Goal: Task Accomplishment & Management: Use online tool/utility

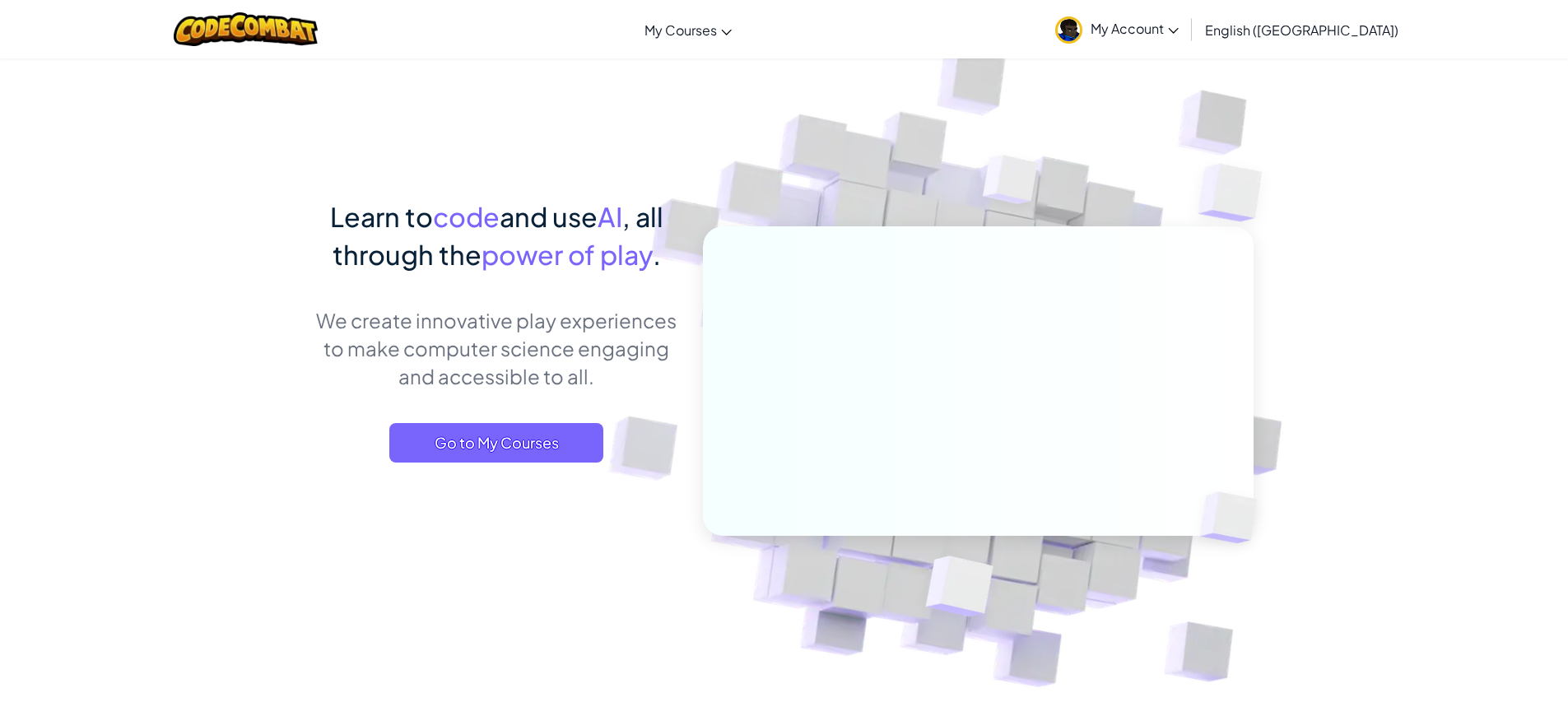
drag, startPoint x: 1217, startPoint y: 30, endPoint x: 1203, endPoint y: 33, distance: 14.3
click at [1178, 30] on span "My Account" at bounding box center [1134, 28] width 88 height 18
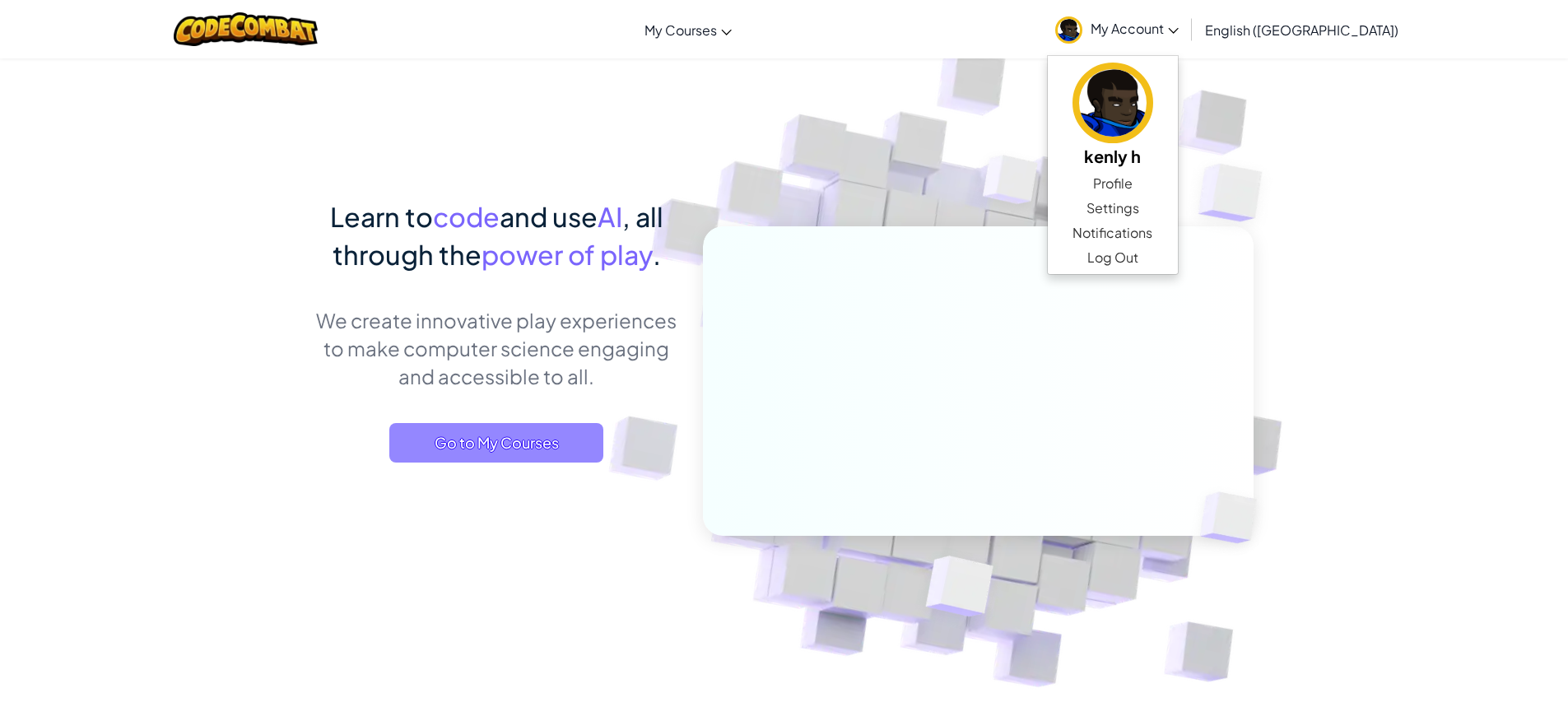
click at [562, 434] on span "Go to My Courses" at bounding box center [496, 442] width 214 height 40
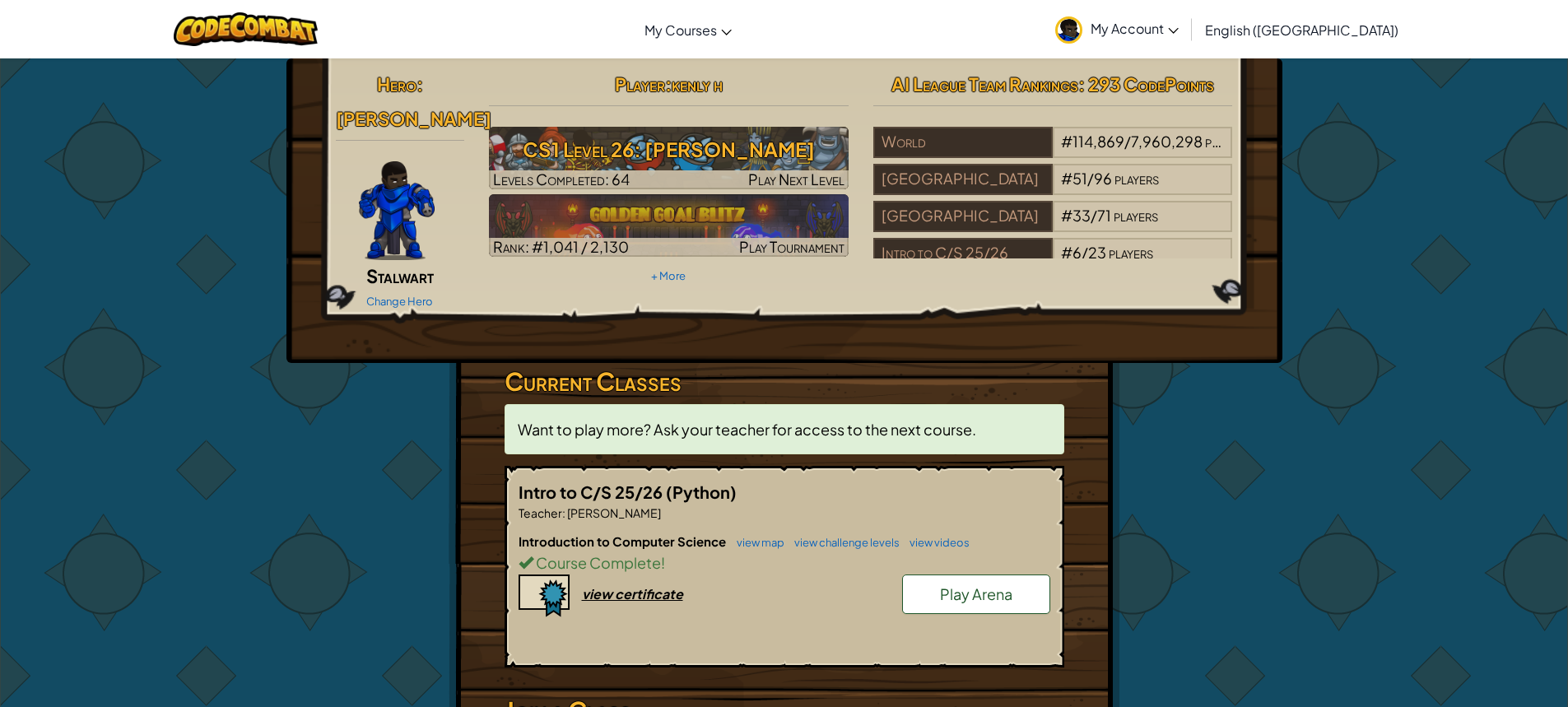
click at [949, 585] on span "Play Arena" at bounding box center [976, 594] width 72 height 19
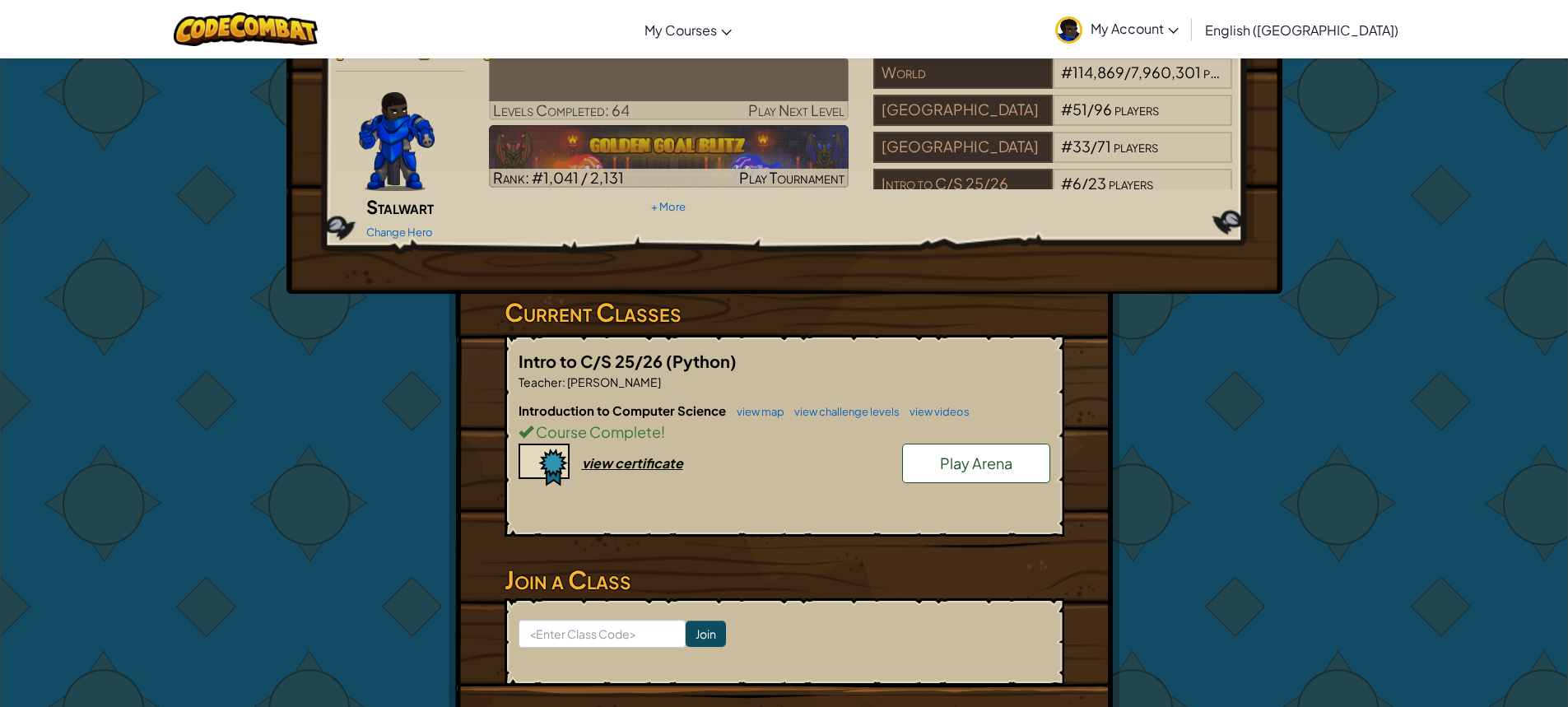
scroll to position [164, 0]
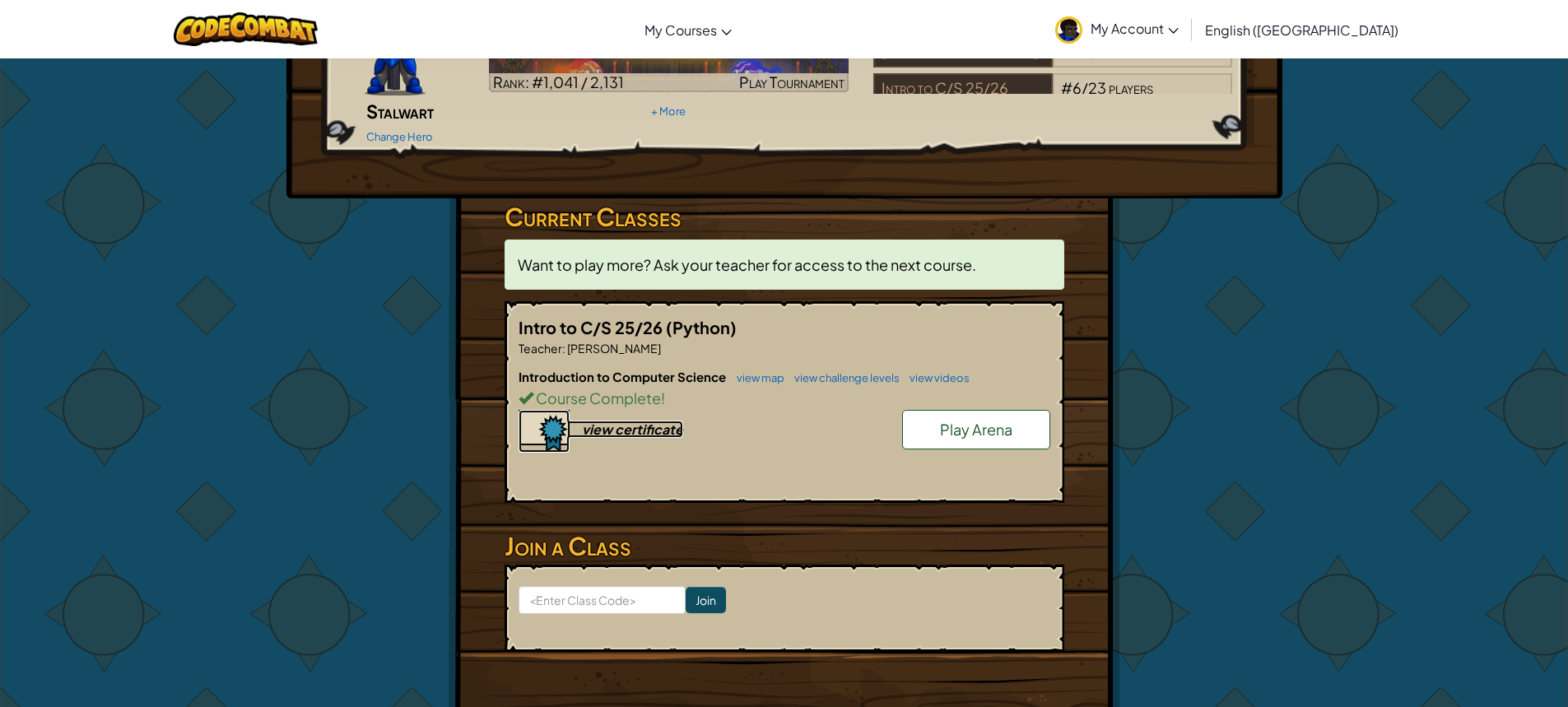
click at [620, 420] on div "view certificate" at bounding box center [632, 429] width 101 height 18
